Goal: Task Accomplishment & Management: Use online tool/utility

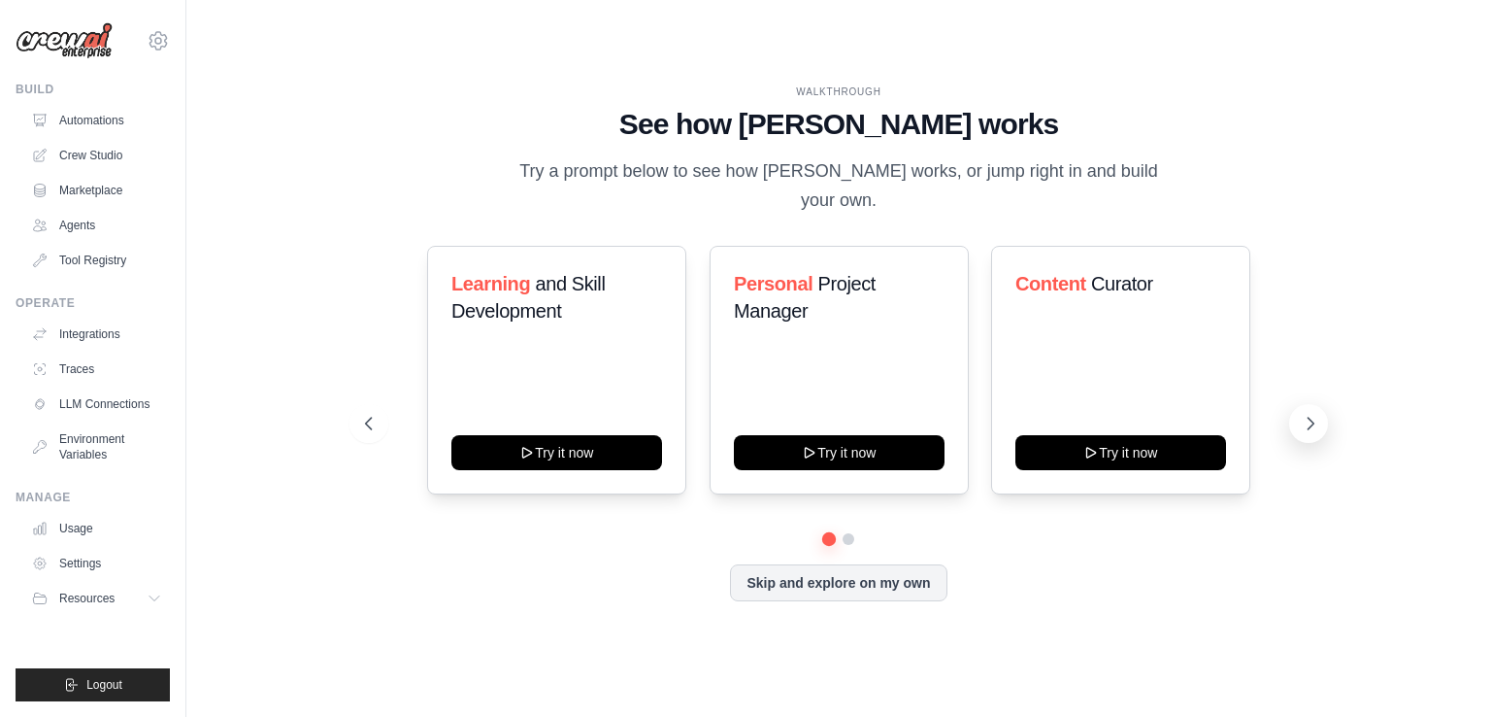
click at [1316, 417] on icon at bounding box center [1310, 423] width 19 height 19
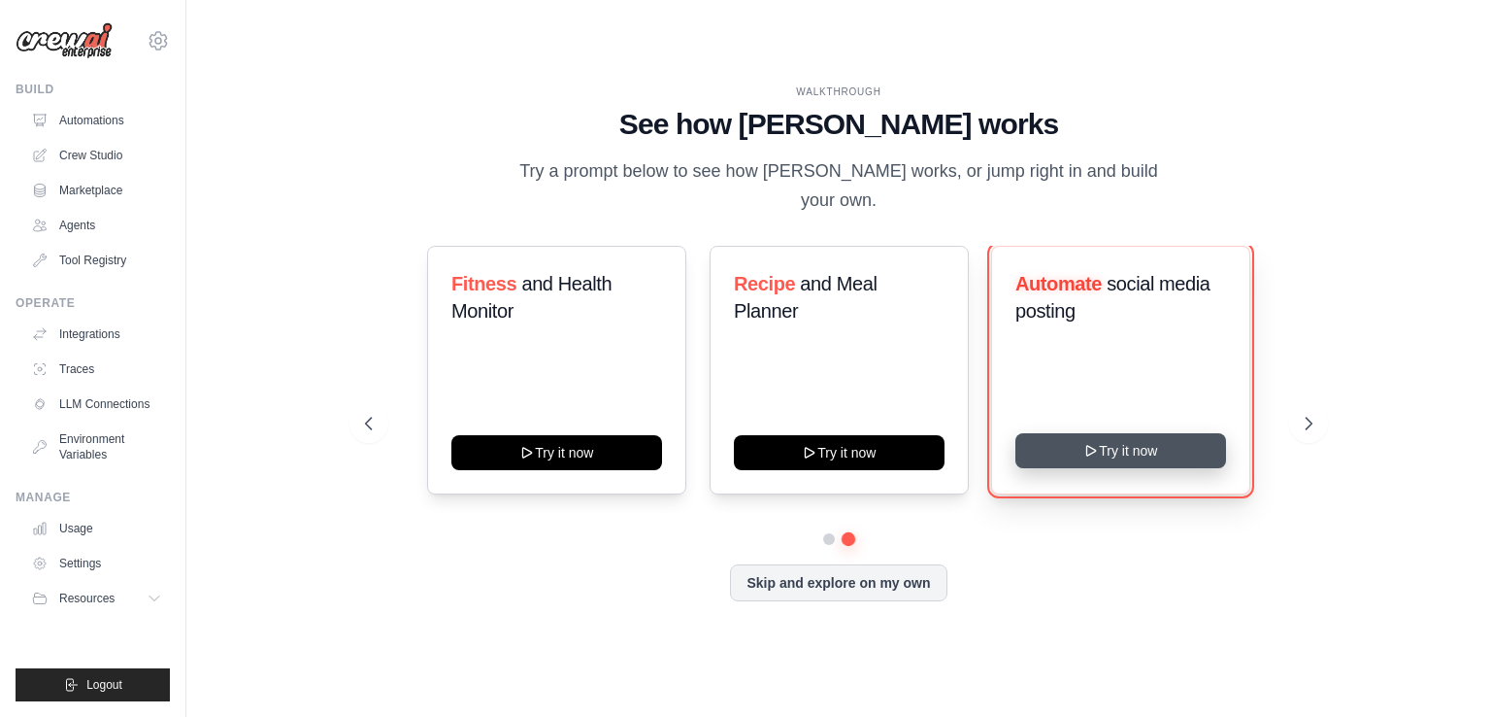
click at [1085, 444] on icon at bounding box center [1093, 451] width 16 height 16
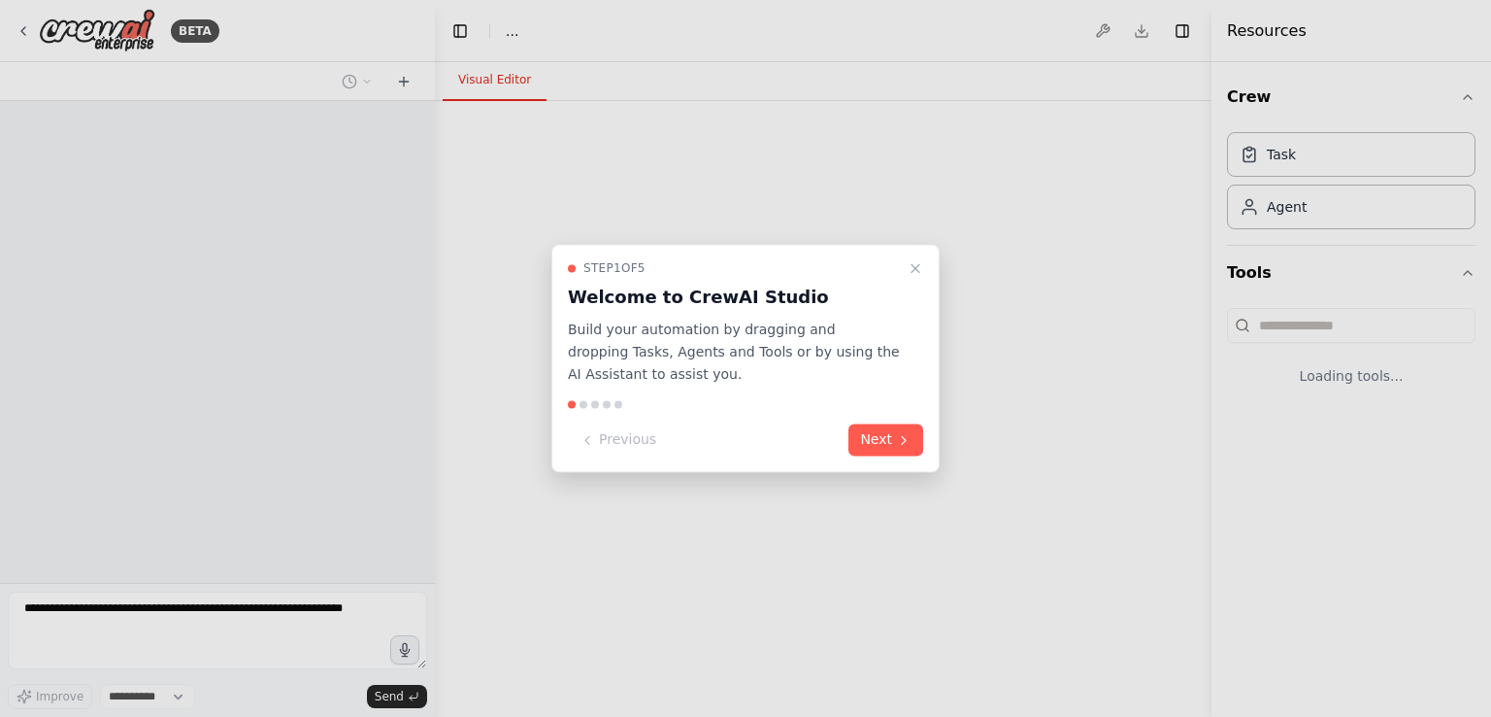
select select "****"
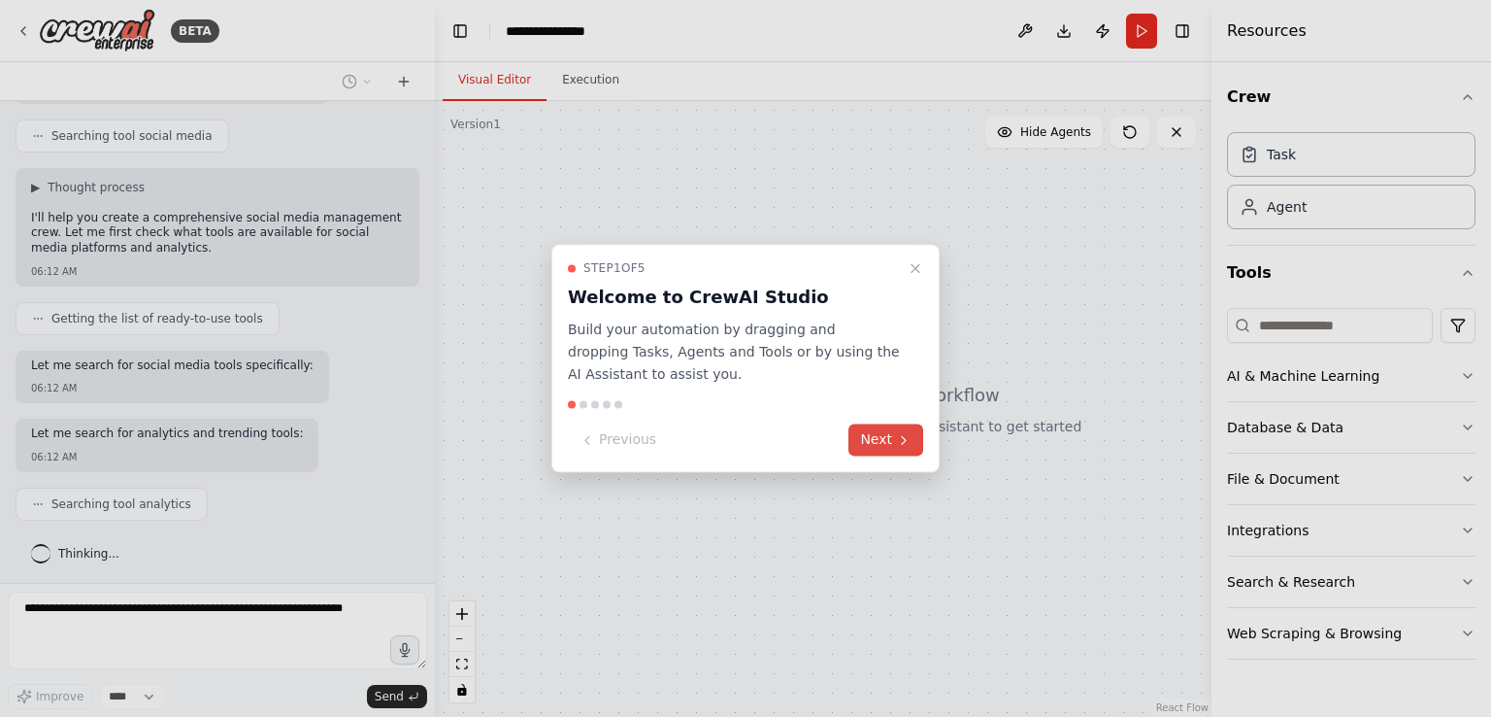
click at [878, 440] on button "Next" at bounding box center [886, 440] width 75 height 32
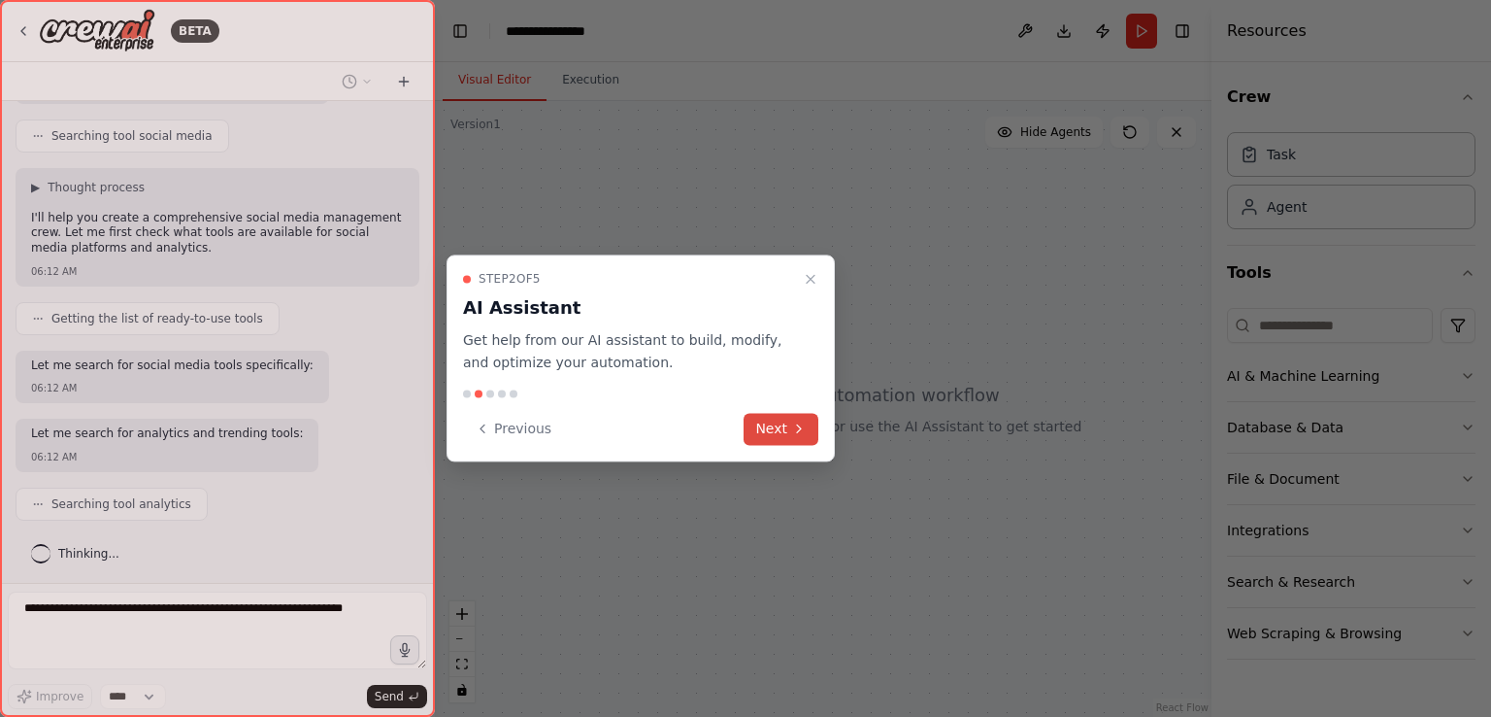
click at [800, 442] on button "Next" at bounding box center [781, 429] width 75 height 32
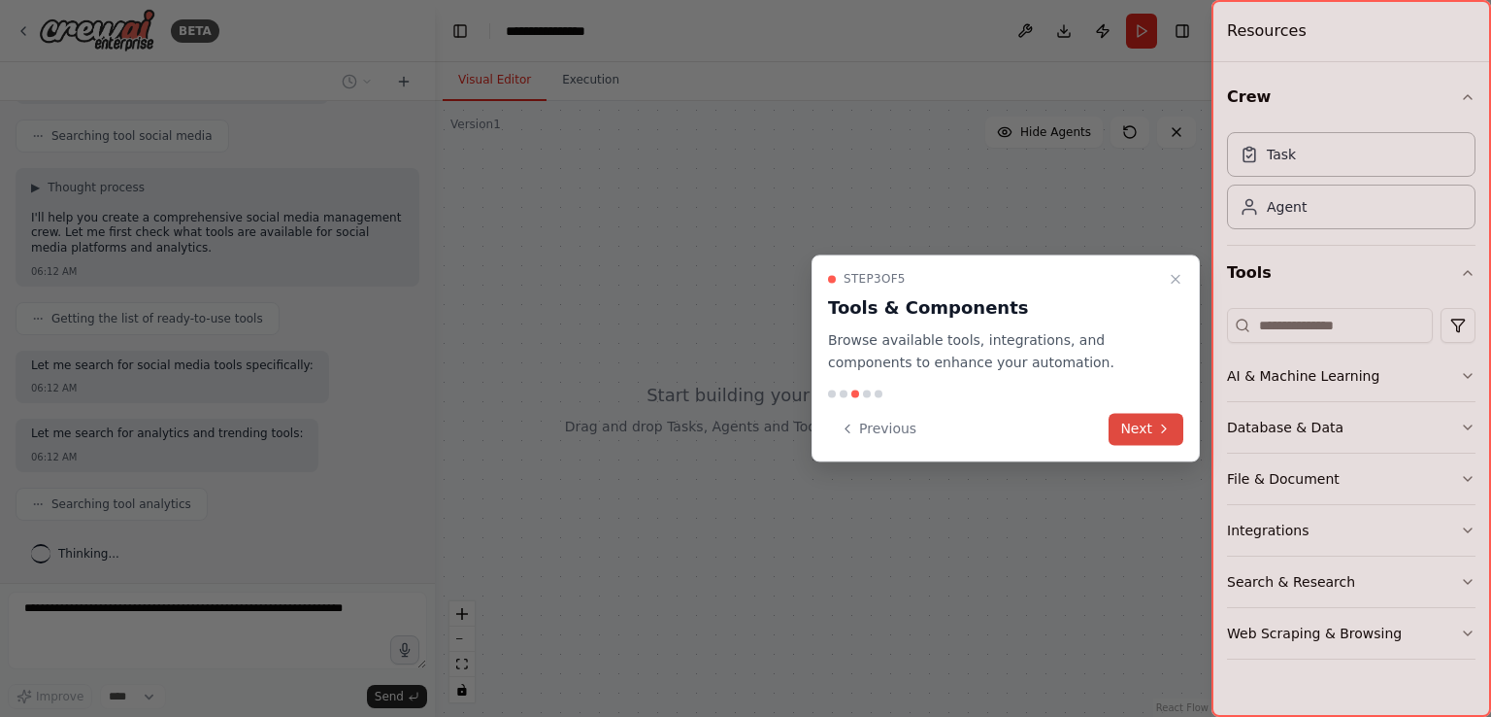
click at [1141, 431] on button "Next" at bounding box center [1146, 429] width 75 height 32
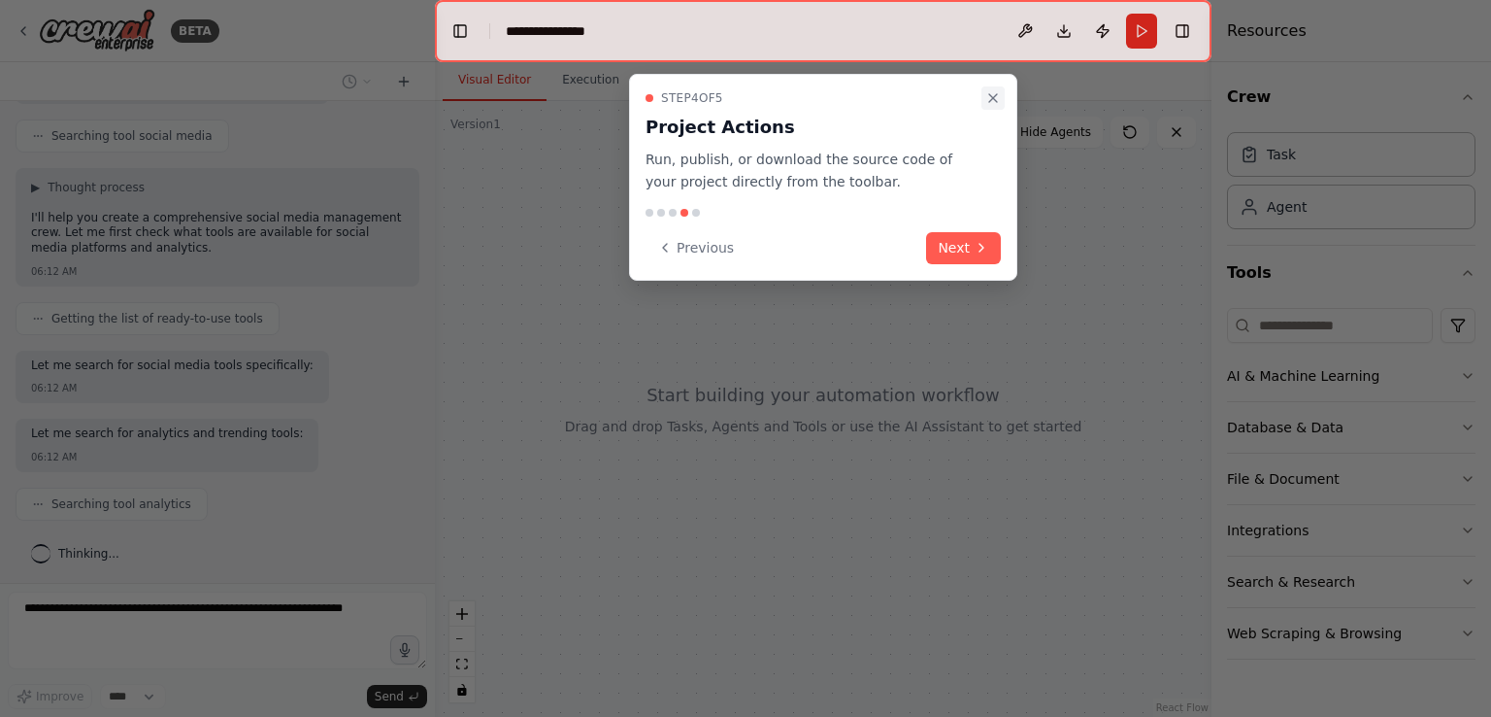
click at [998, 107] on button "Close walkthrough" at bounding box center [993, 97] width 23 height 23
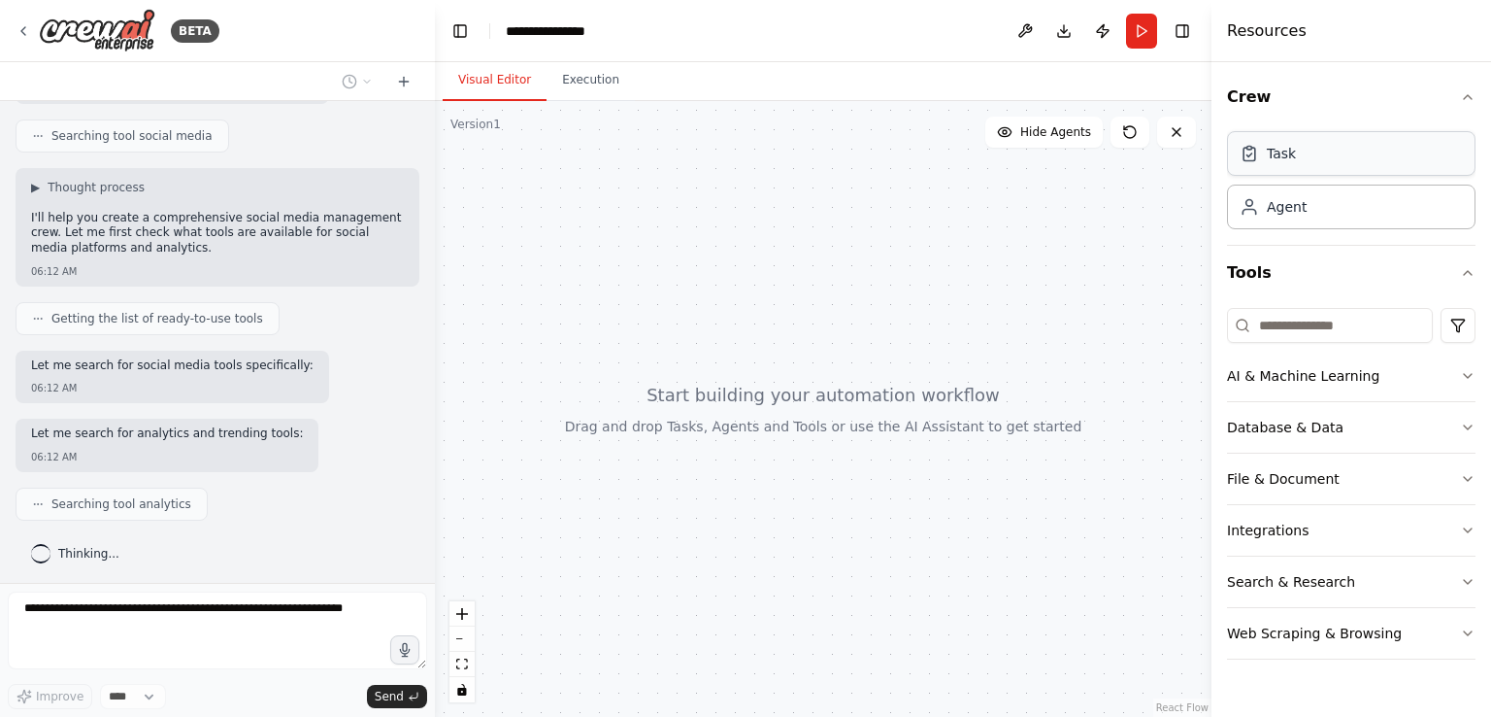
click at [1301, 147] on div "Task" at bounding box center [1351, 153] width 249 height 45
drag, startPoint x: 1301, startPoint y: 147, endPoint x: 872, endPoint y: 250, distance: 441.3
click at [872, 250] on div "**********" at bounding box center [745, 358] width 1491 height 717
click at [1269, 165] on div "Task" at bounding box center [1351, 153] width 249 height 45
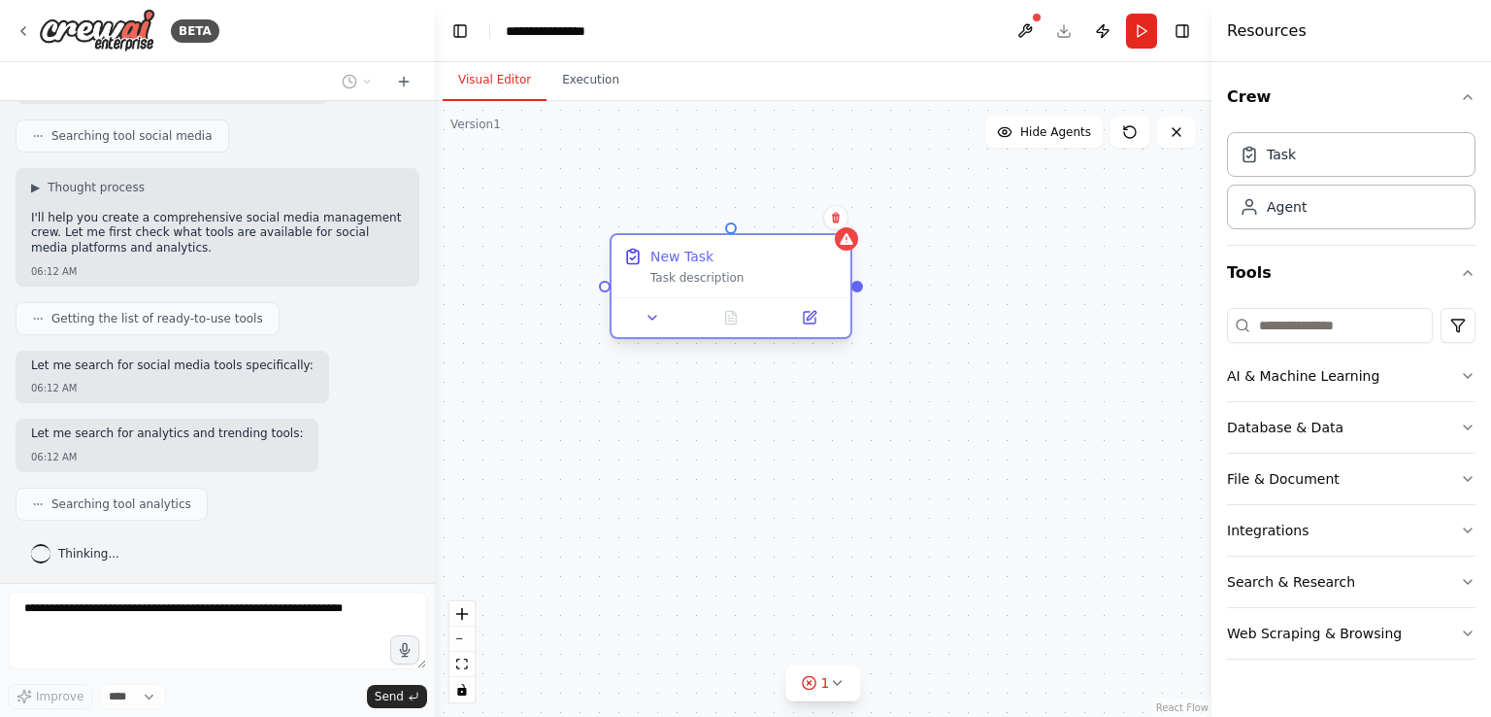
drag, startPoint x: 958, startPoint y: 328, endPoint x: 684, endPoint y: 252, distance: 284.1
click at [684, 252] on div "New Task Task description" at bounding box center [745, 266] width 188 height 39
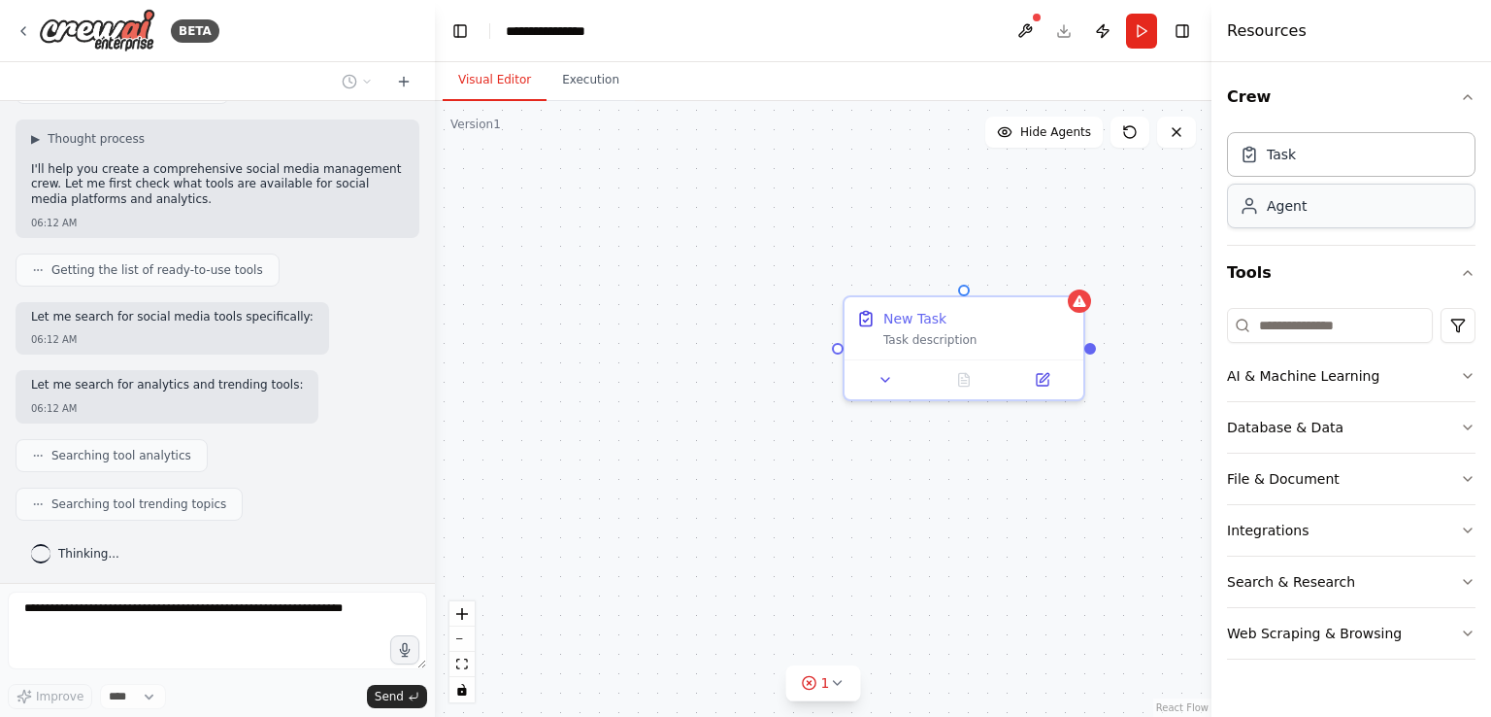
click at [1283, 207] on div "Agent" at bounding box center [1287, 205] width 40 height 19
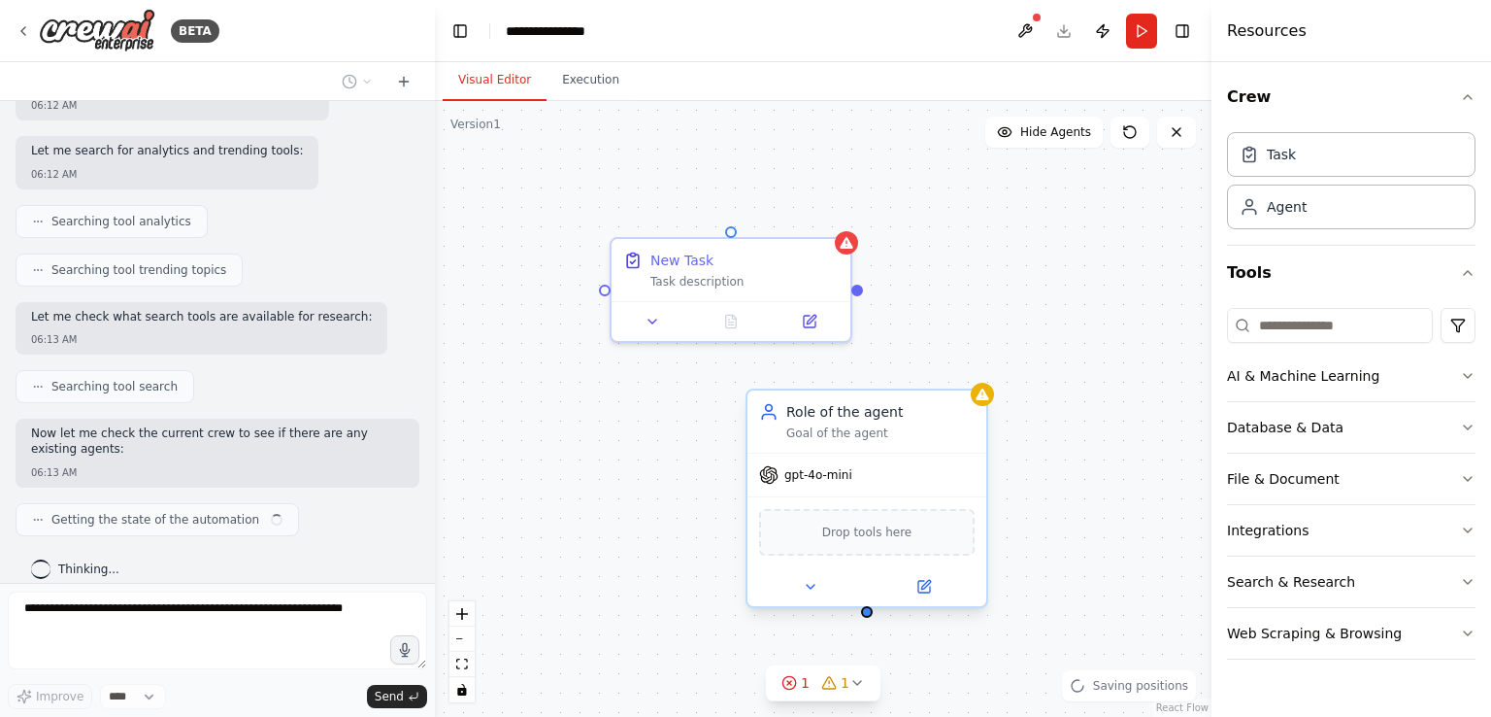
scroll to position [659, 0]
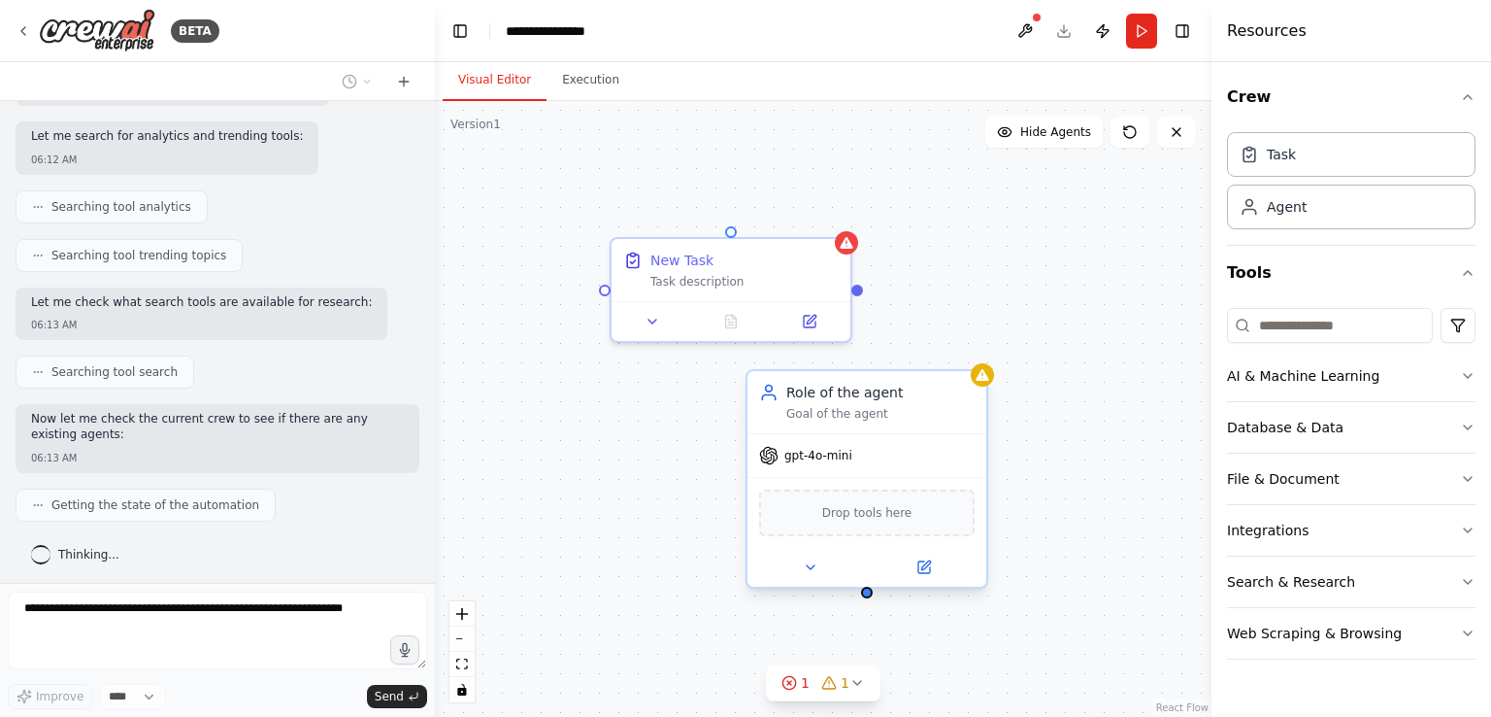
drag, startPoint x: 687, startPoint y: 516, endPoint x: 953, endPoint y: 404, distance: 288.5
click at [953, 404] on div "Role of the agent Goal of the agent" at bounding box center [880, 402] width 188 height 39
click at [857, 288] on div at bounding box center [857, 287] width 12 height 12
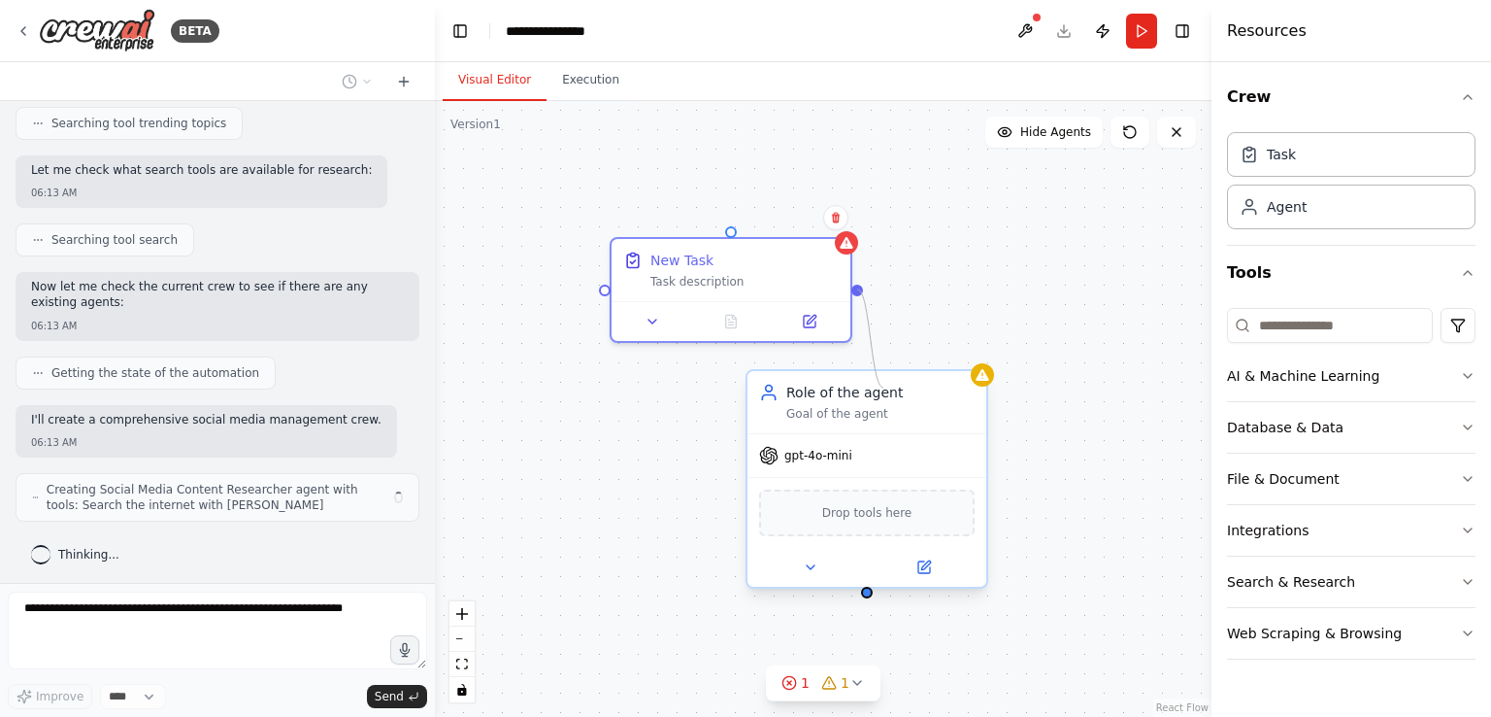
drag, startPoint x: 857, startPoint y: 288, endPoint x: 884, endPoint y: 387, distance: 102.4
click at [884, 387] on div "New Task Task description Role of the agent Goal of the agent gpt-4o-mini Drop …" at bounding box center [823, 409] width 777 height 616
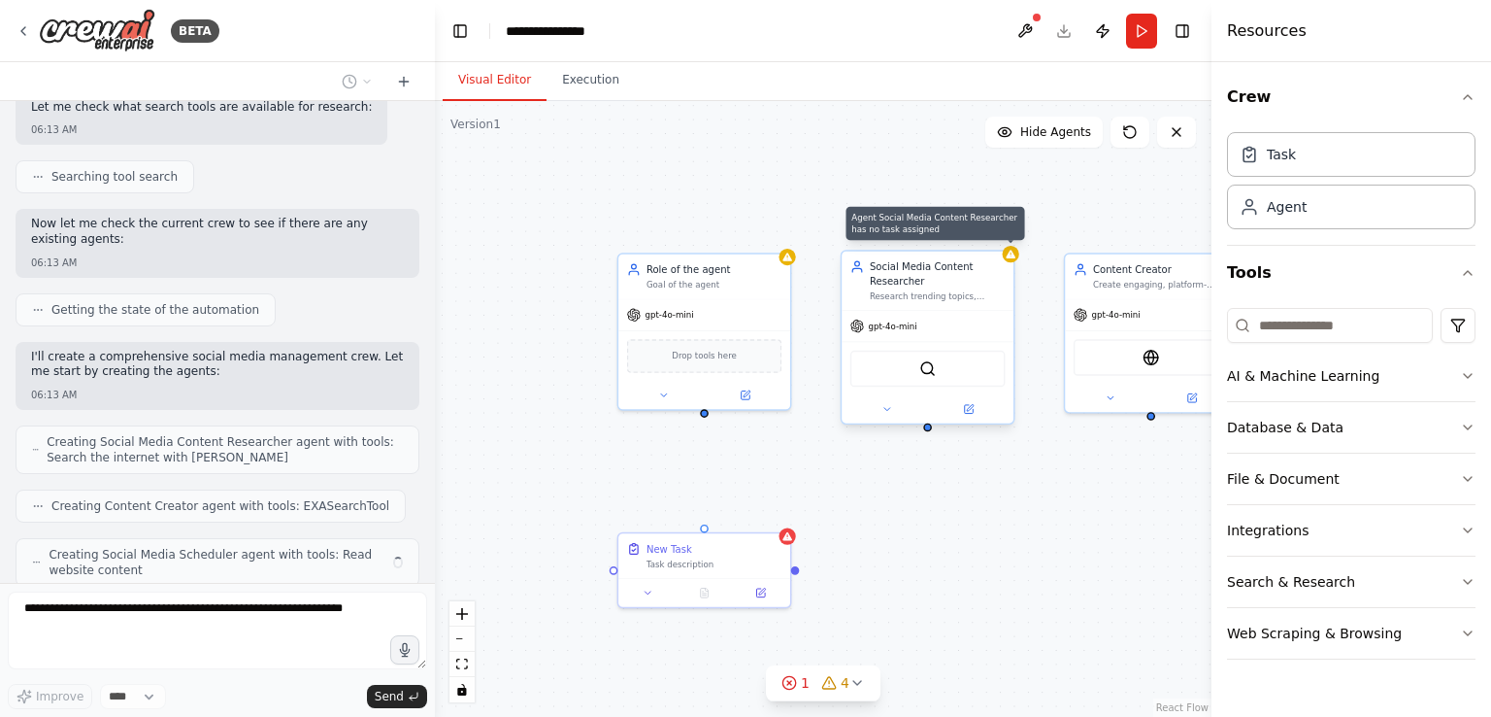
scroll to position [918, 0]
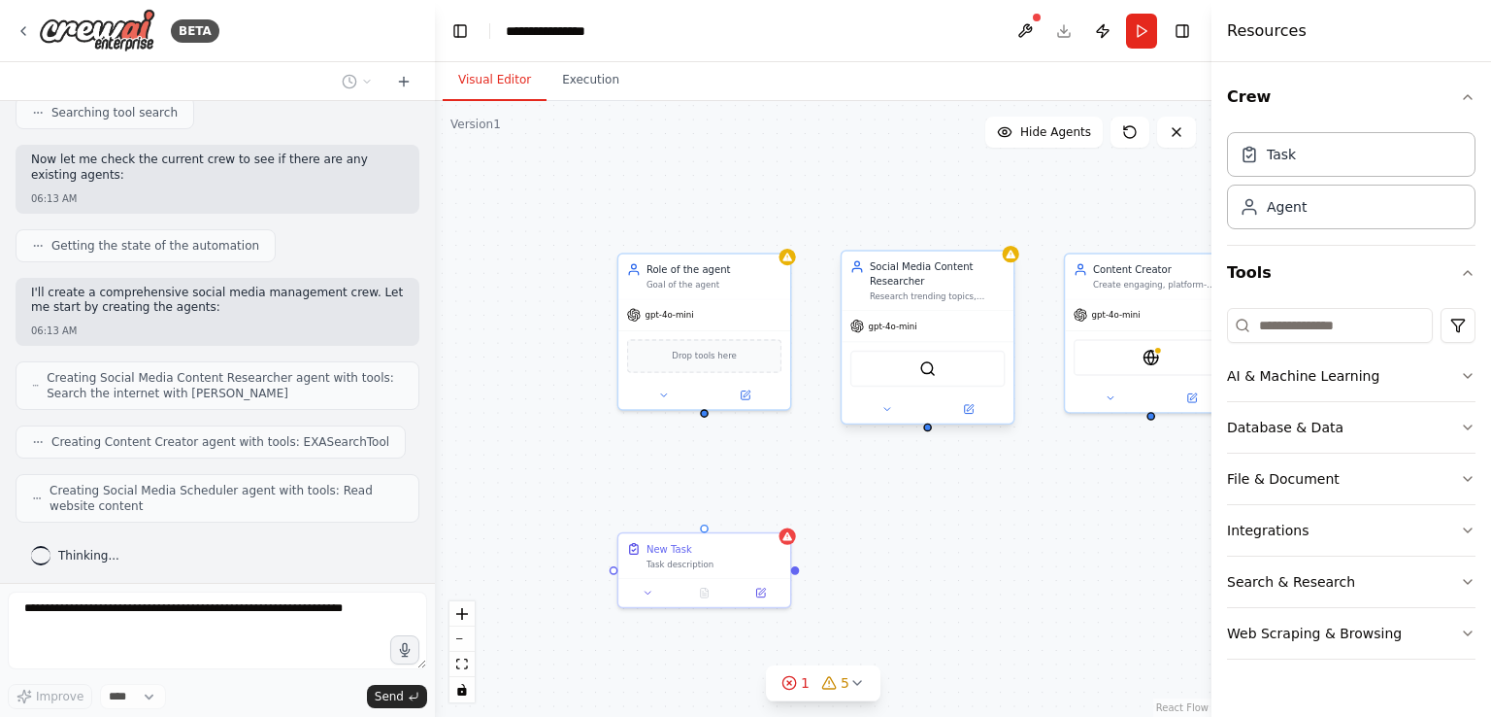
click at [971, 314] on div "gpt-4o-mini" at bounding box center [928, 326] width 172 height 31
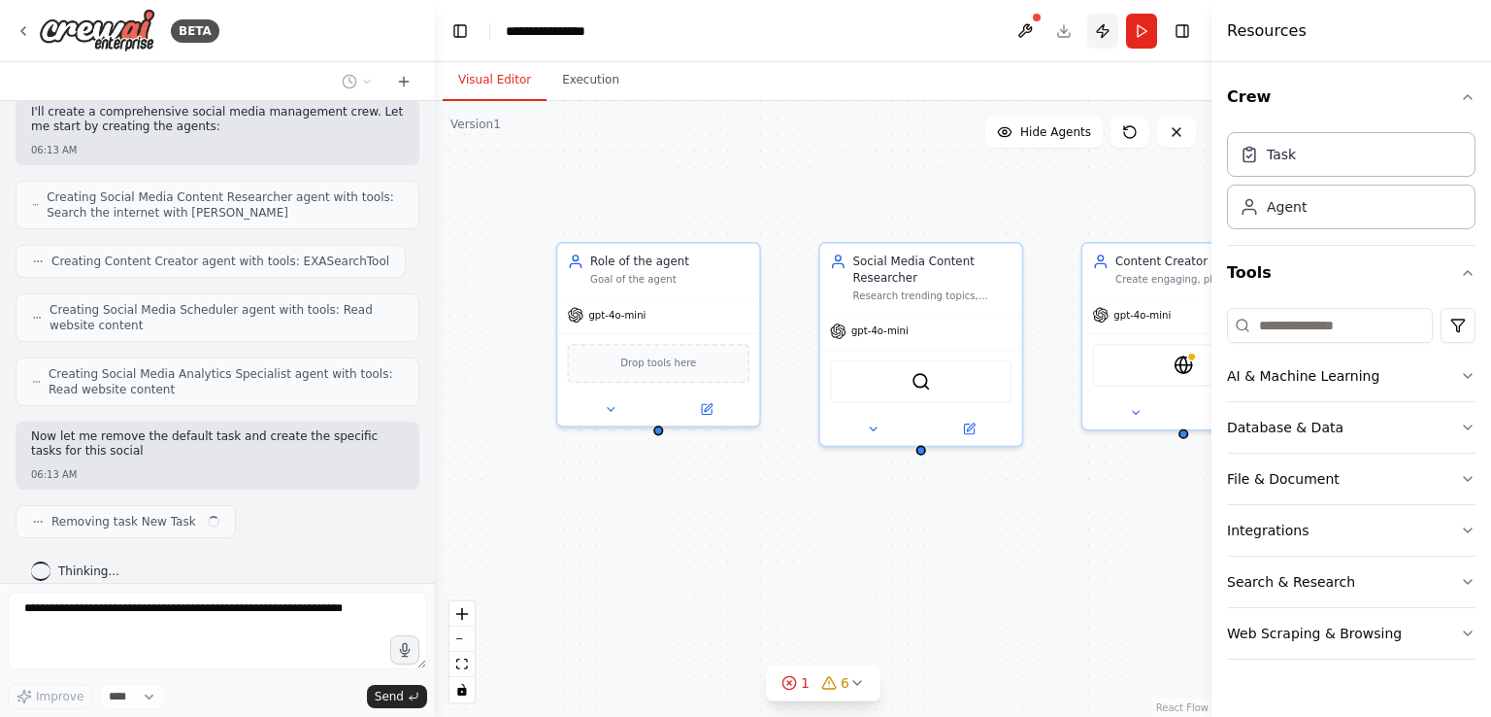
scroll to position [1115, 0]
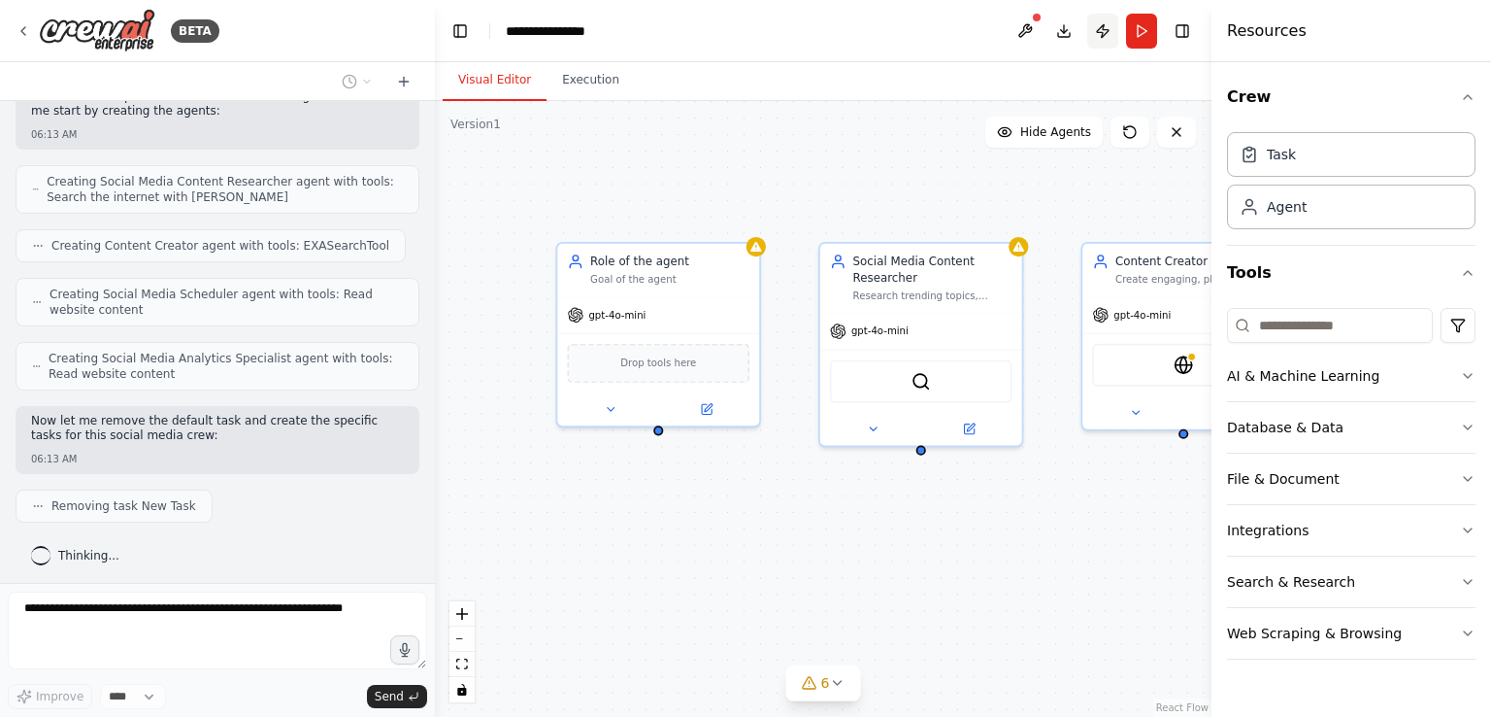
click at [1104, 41] on button "Publish" at bounding box center [1102, 31] width 31 height 35
click at [1104, 41] on header "**********" at bounding box center [823, 31] width 777 height 62
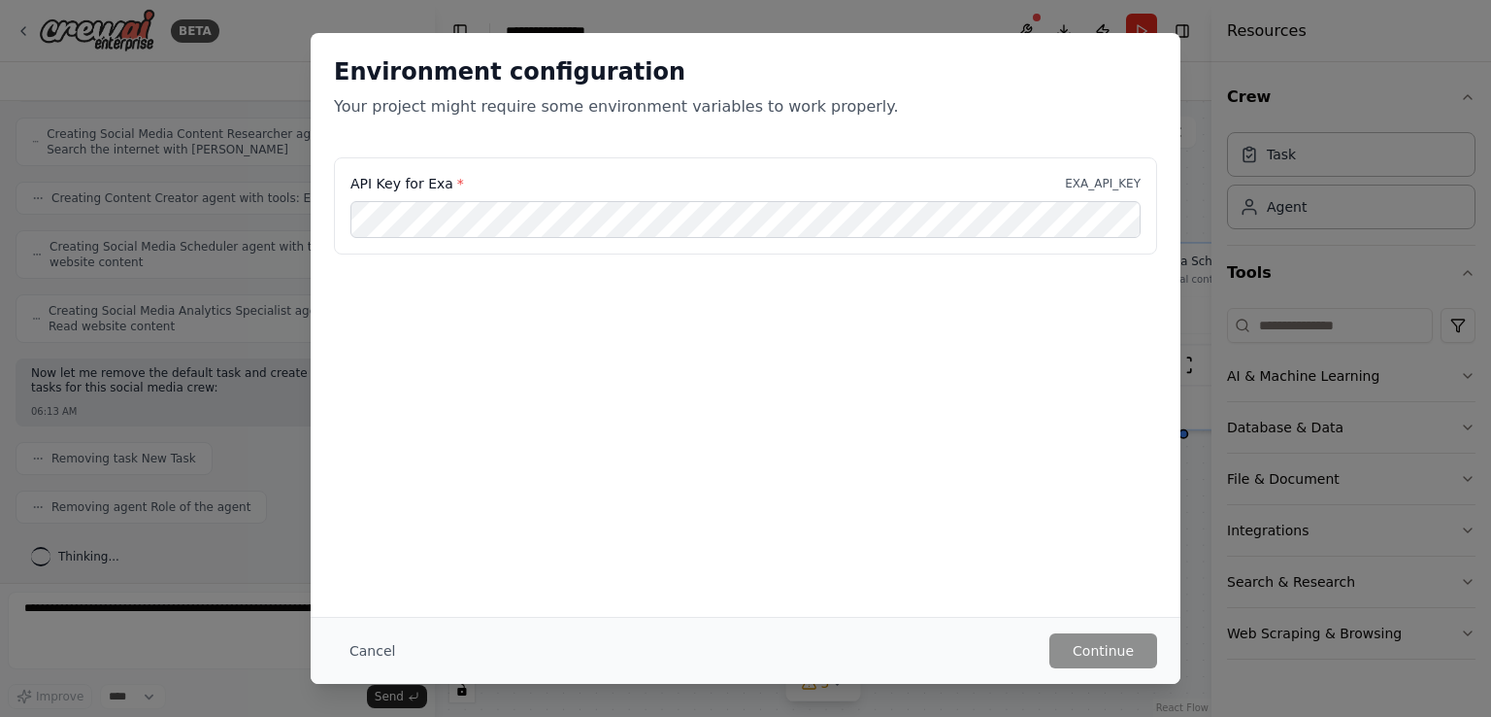
click at [950, 20] on div "Environment configuration Your project might require some environment variables…" at bounding box center [745, 358] width 1491 height 717
click at [1301, 57] on div "Environment configuration Your project might require some environment variables…" at bounding box center [745, 358] width 1491 height 717
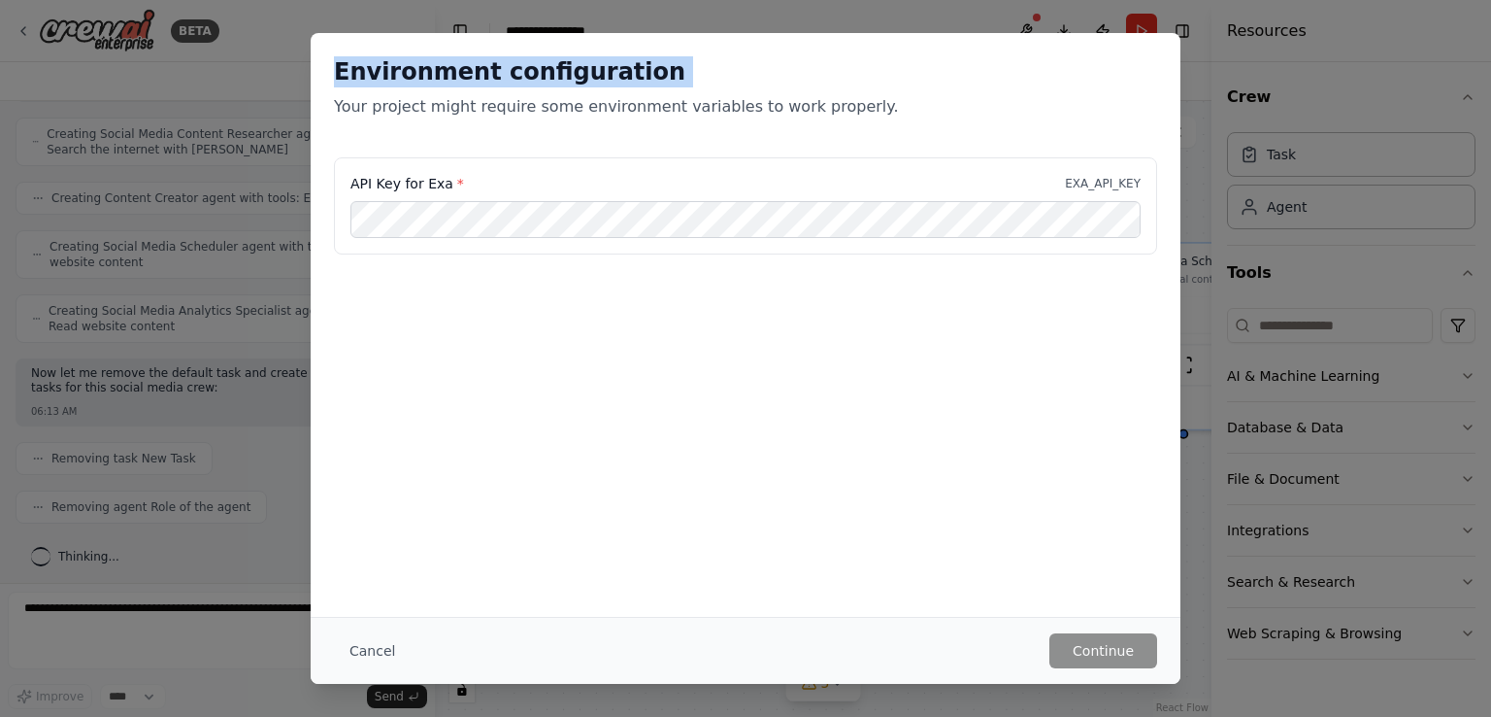
click at [1301, 57] on div "Environment configuration Your project might require some environment variables…" at bounding box center [745, 358] width 1491 height 717
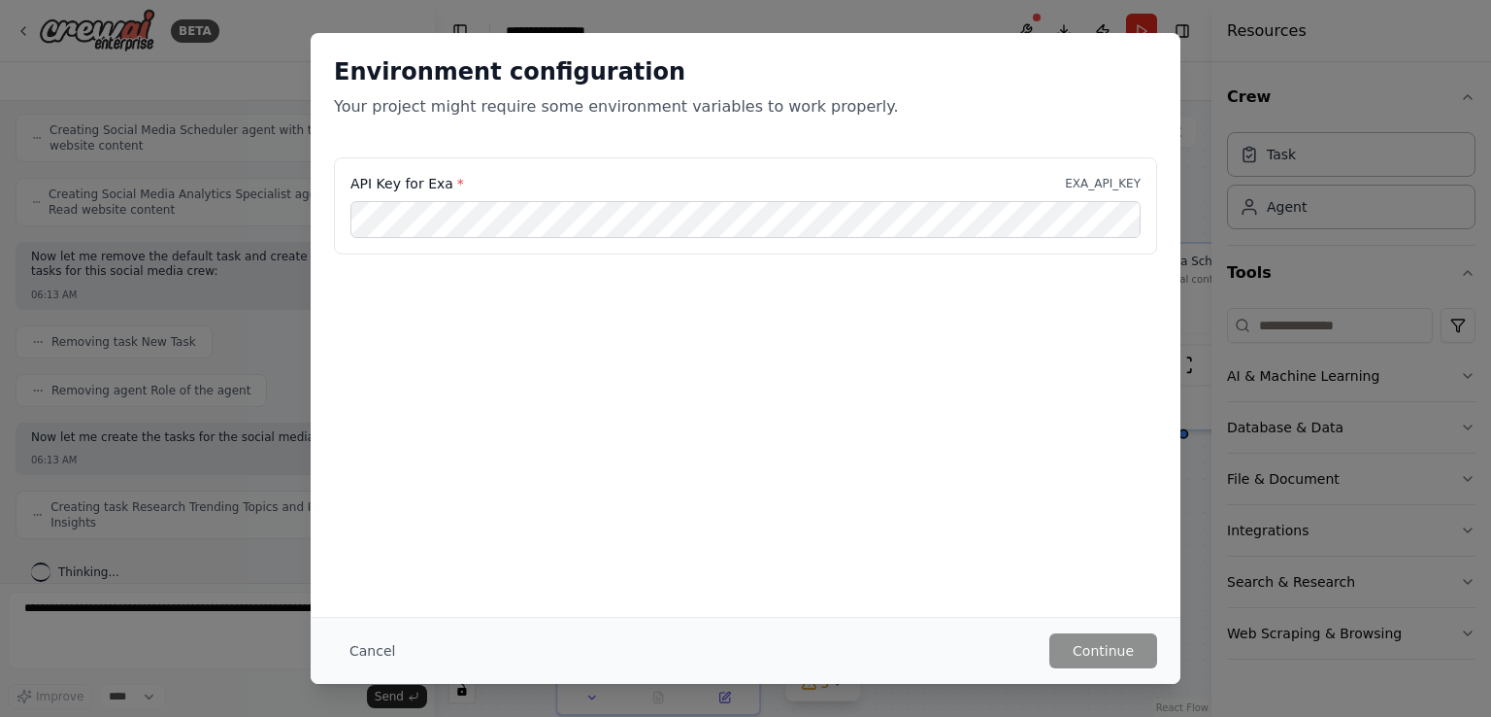
click at [1301, 57] on div "Environment configuration Your project might require some environment variables…" at bounding box center [745, 358] width 1491 height 717
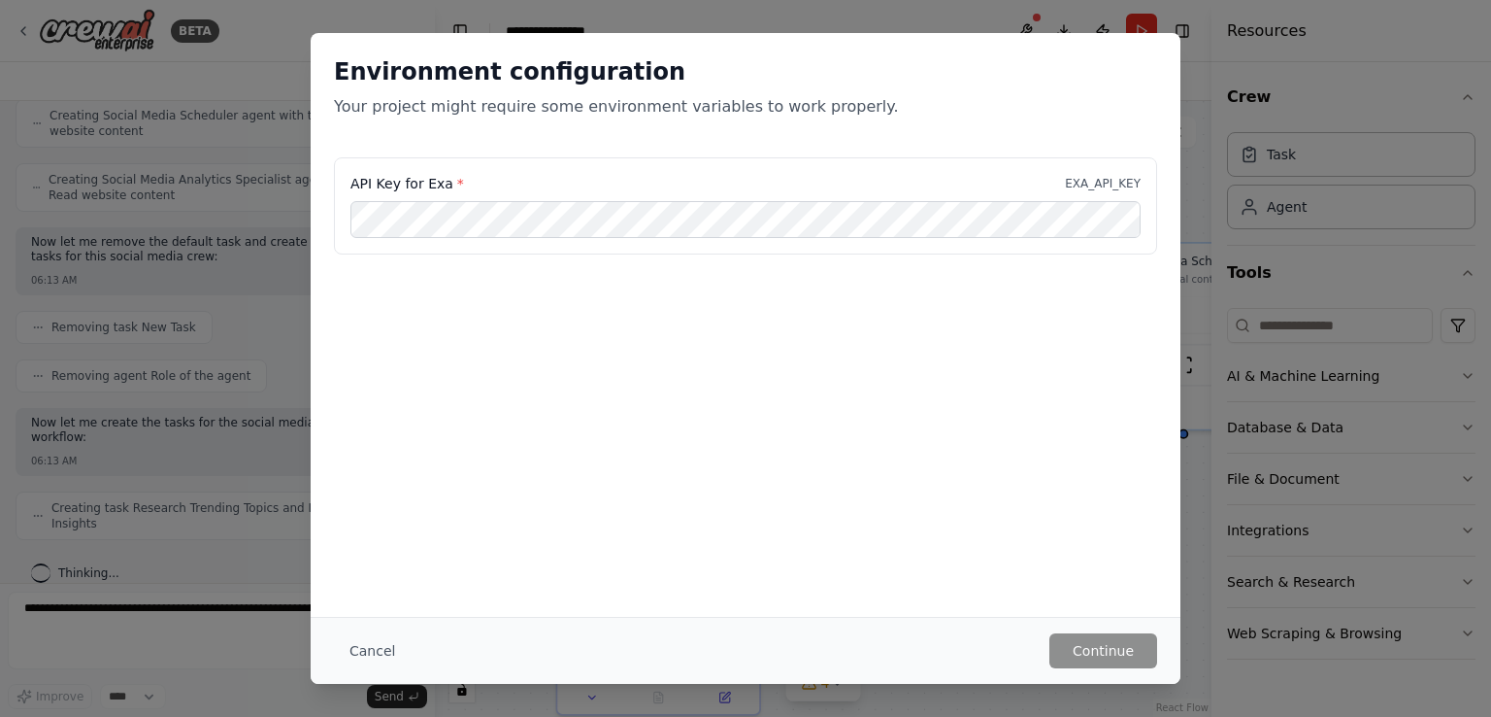
click at [227, 103] on div "Environment configuration Your project might require some environment variables…" at bounding box center [745, 358] width 1491 height 717
